Goal: Task Accomplishment & Management: Complete application form

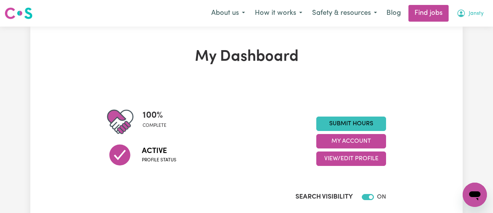
click at [461, 6] on button "Jansty" at bounding box center [469, 13] width 37 height 16
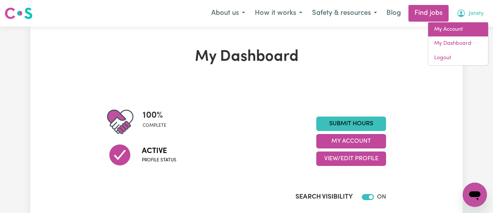
click at [450, 30] on link "My Account" at bounding box center [458, 29] width 60 height 14
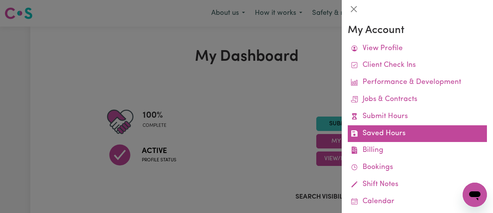
click at [399, 131] on link "Saved Hours" at bounding box center [416, 133] width 139 height 17
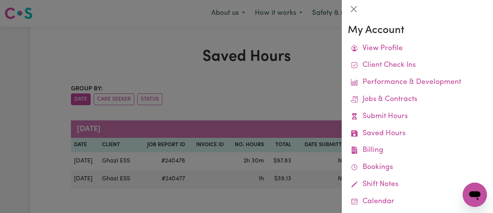
click at [303, 76] on div at bounding box center [246, 106] width 493 height 213
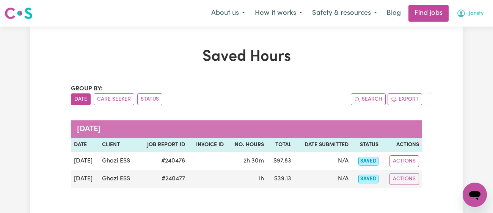
click at [469, 11] on span "Jansty" at bounding box center [475, 13] width 15 height 8
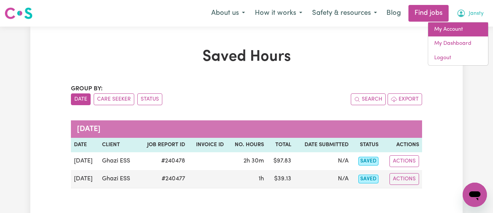
click at [455, 30] on link "My Account" at bounding box center [458, 29] width 60 height 14
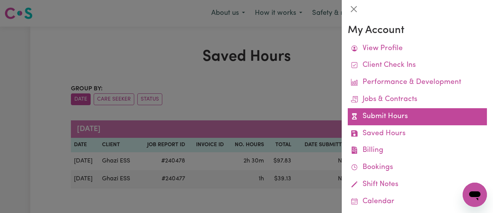
click at [397, 111] on link "Submit Hours" at bounding box center [416, 116] width 139 height 17
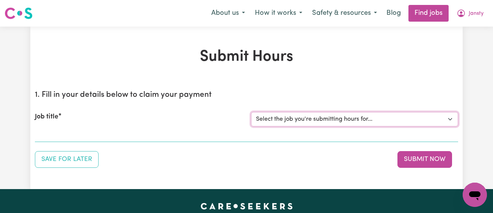
click at [389, 120] on select "Select the job you're submitting hours for... [[PERSON_NAME]] [DEMOGRAPHIC_DATA…" at bounding box center [354, 119] width 207 height 14
select select "11718"
click at [251, 112] on select "Select the job you're submitting hours for... [[PERSON_NAME]] [DEMOGRAPHIC_DATA…" at bounding box center [354, 119] width 207 height 14
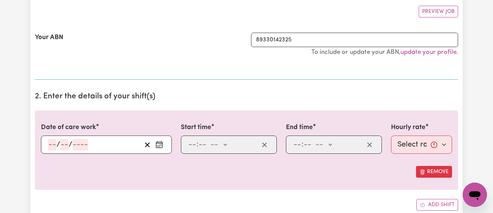
scroll to position [143, 0]
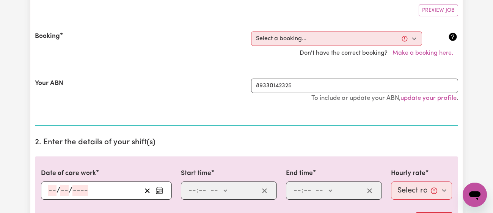
click at [157, 187] on icon "Enter the date of care work" at bounding box center [159, 190] width 8 height 8
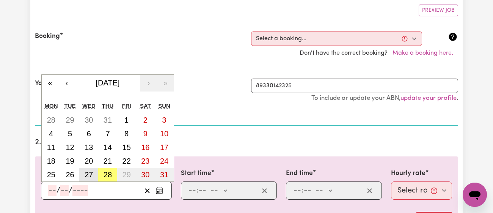
click at [91, 172] on abbr "27" at bounding box center [89, 174] width 8 height 8
type input "[DATE]"
type input "27"
type input "8"
type input "2025"
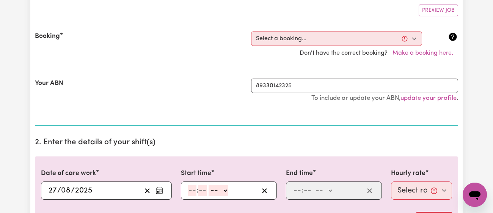
click at [193, 189] on input "number" at bounding box center [192, 190] width 8 height 11
type input "11"
type input "00"
click at [221, 186] on select "-- am pm" at bounding box center [218, 190] width 20 height 11
select select "am"
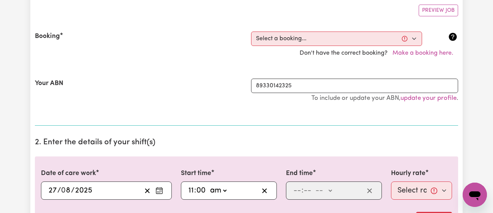
click at [208, 185] on select "-- am pm" at bounding box center [218, 190] width 20 height 11
type input "11:00"
type input "0"
click at [296, 188] on input "number" at bounding box center [297, 190] width 8 height 11
type input "12"
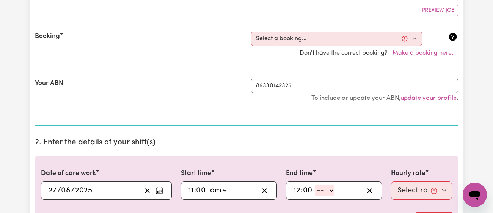
type input "00"
click at [323, 189] on select "-- am pm" at bounding box center [325, 190] width 20 height 11
select select "pm"
click at [315, 185] on select "-- am pm" at bounding box center [325, 190] width 20 height 11
type input "12:00"
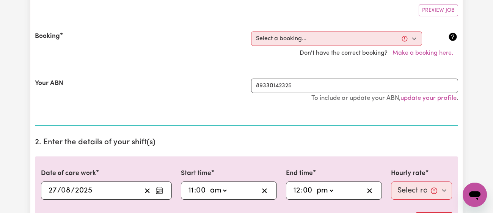
type input "0"
click at [408, 189] on select "Select rate... $43.00 (Weekday) $72.00 (Public Holiday)" at bounding box center [421, 190] width 61 height 18
select select "43-Weekday"
click at [391, 181] on select "Select rate... $43.00 (Weekday) $72.00 (Public Holiday)" at bounding box center [421, 190] width 61 height 18
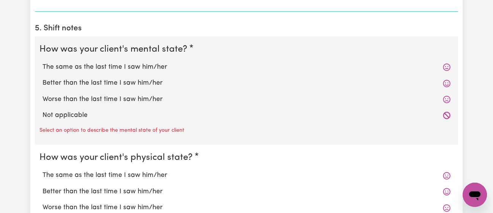
scroll to position [597, 0]
click at [144, 68] on label "The same as the last time I saw him/her" at bounding box center [246, 67] width 408 height 10
click at [42, 62] on input "The same as the last time I saw him/her" at bounding box center [42, 62] width 0 height 0
radio input "true"
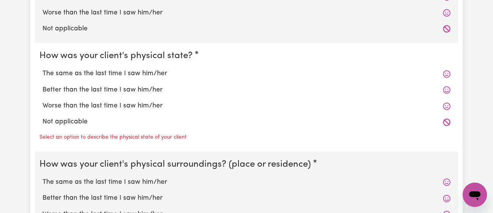
scroll to position [682, 0]
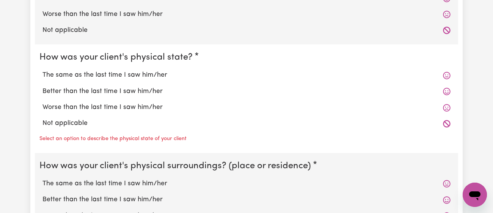
click at [141, 73] on label "The same as the last time I saw him/her" at bounding box center [246, 75] width 408 height 10
click at [42, 70] on input "The same as the last time I saw him/her" at bounding box center [42, 70] width 0 height 0
radio input "true"
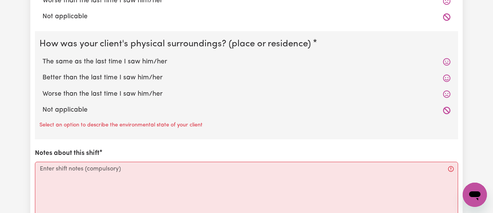
scroll to position [787, 0]
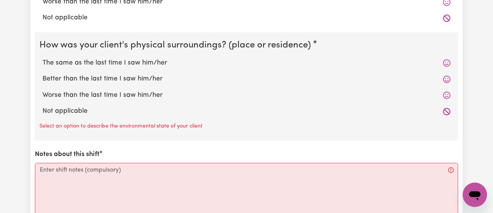
click at [146, 60] on label "The same as the last time I saw him/her" at bounding box center [246, 63] width 408 height 10
click at [42, 58] on input "The same as the last time I saw him/her" at bounding box center [42, 58] width 0 height 0
radio input "true"
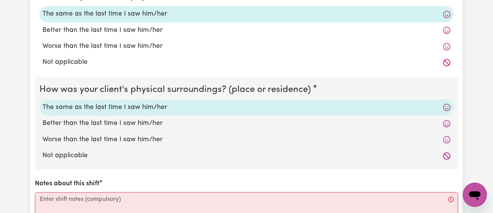
scroll to position [743, 0]
click at [147, 31] on label "Better than the last time I saw him/her" at bounding box center [246, 30] width 408 height 10
click at [42, 25] on input "Better than the last time I saw him/her" at bounding box center [42, 25] width 0 height 0
radio input "true"
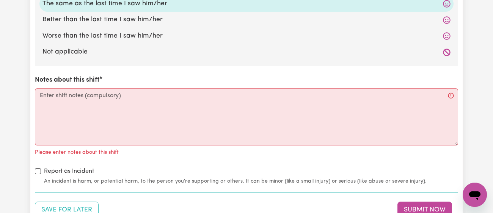
scroll to position [840, 0]
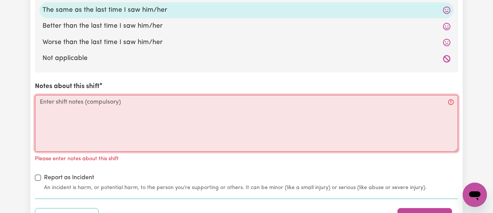
click at [142, 138] on textarea "Notes about this shift" at bounding box center [246, 123] width 423 height 57
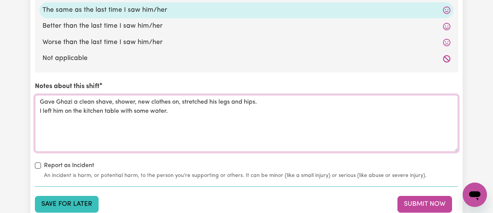
type textarea "Gave Ghazi a clean shave, shower, new clothes on, stretched his legs and hips. …"
click at [80, 199] on button "Save for Later" at bounding box center [67, 204] width 64 height 17
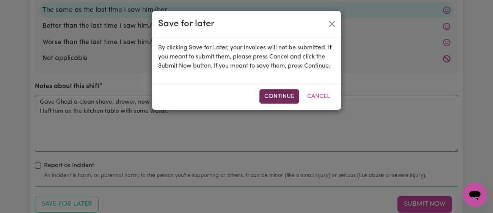
click at [285, 97] on button "Continue" at bounding box center [279, 96] width 40 height 14
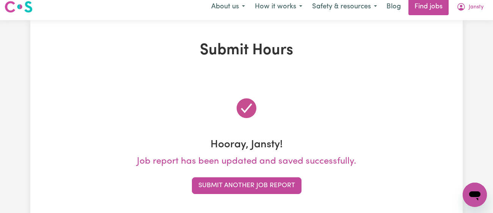
scroll to position [0, 0]
